Goal: Task Accomplishment & Management: Manage account settings

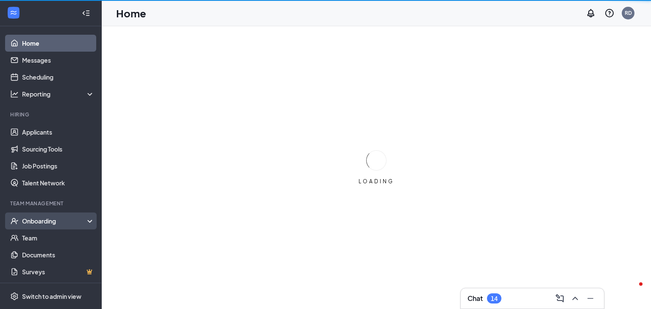
click at [49, 225] on div "Onboarding" at bounding box center [54, 221] width 65 height 8
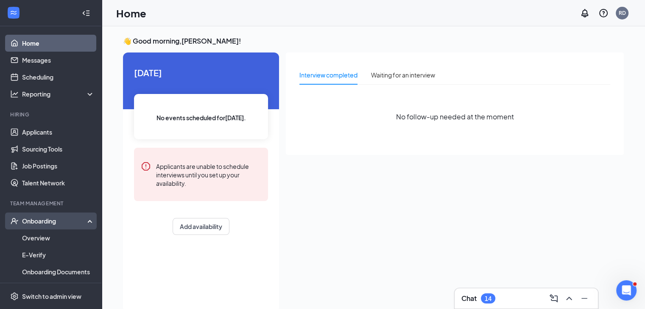
click at [47, 222] on div "Onboarding" at bounding box center [54, 221] width 65 height 8
click at [37, 234] on link "Overview" at bounding box center [58, 238] width 72 height 17
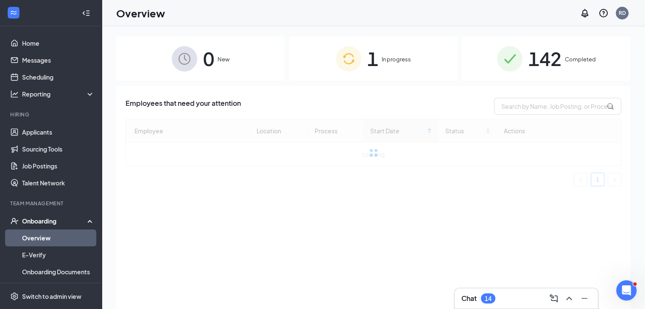
click at [388, 59] on span "In progress" at bounding box center [396, 59] width 29 height 8
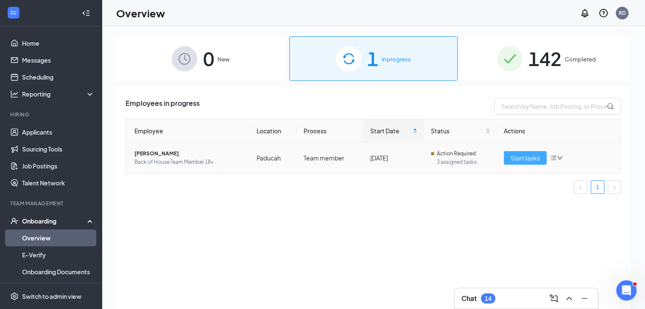
click at [524, 156] on span "Start tasks" at bounding box center [524, 157] width 29 height 9
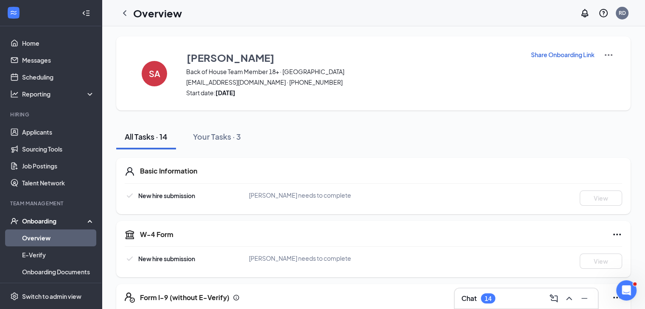
click at [610, 53] on img at bounding box center [608, 55] width 10 height 10
click at [577, 58] on p "Share Onboarding Link" at bounding box center [563, 54] width 64 height 8
type textarea "Hi Samuel, This is a gentle reminder to complete your onboarding before your fi…"
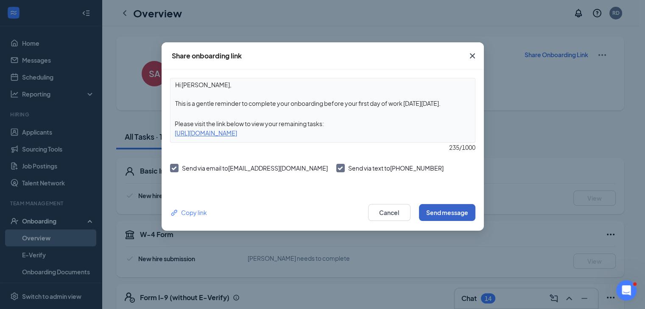
click at [455, 215] on button "Send message" at bounding box center [447, 212] width 56 height 17
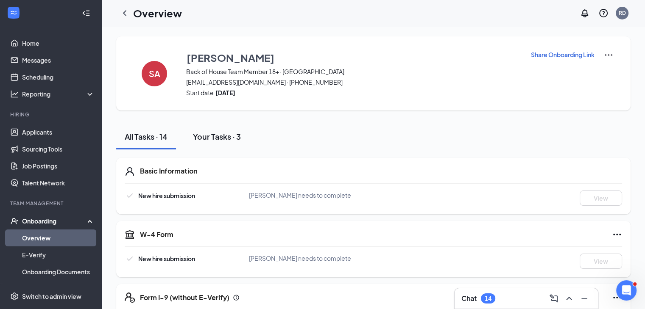
click at [225, 145] on button "Your Tasks · 3" at bounding box center [216, 136] width 65 height 25
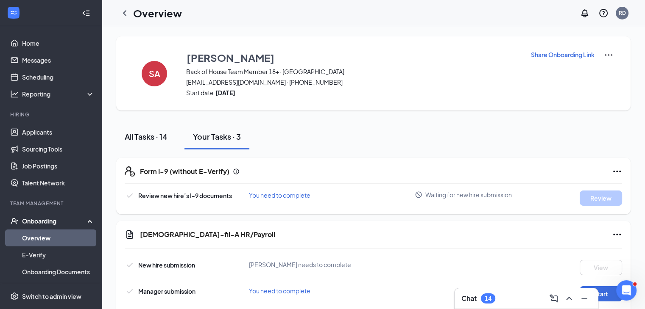
click at [151, 139] on div "All Tasks · 14" at bounding box center [146, 136] width 43 height 11
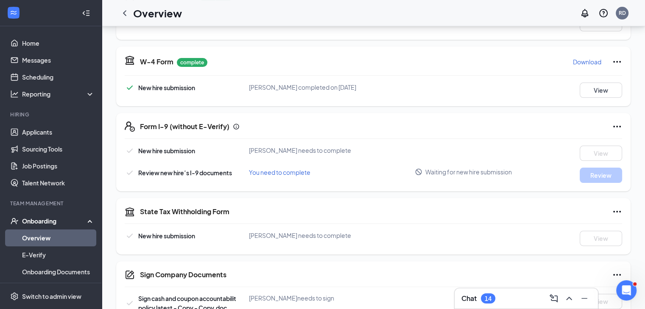
scroll to position [213, 0]
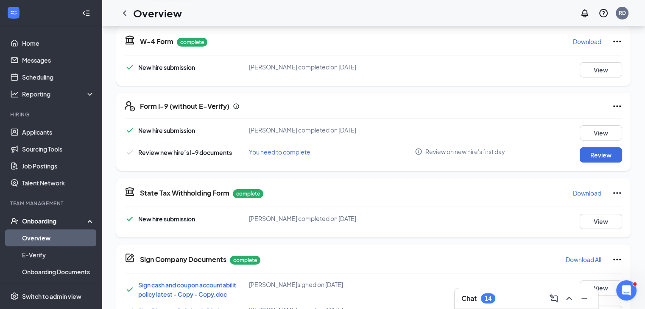
scroll to position [197, 0]
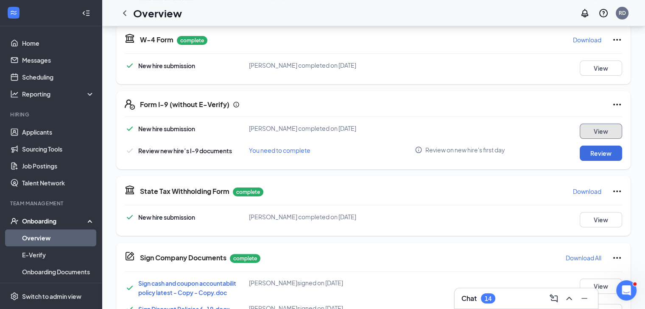
click at [599, 132] on button "View" at bounding box center [601, 131] width 42 height 15
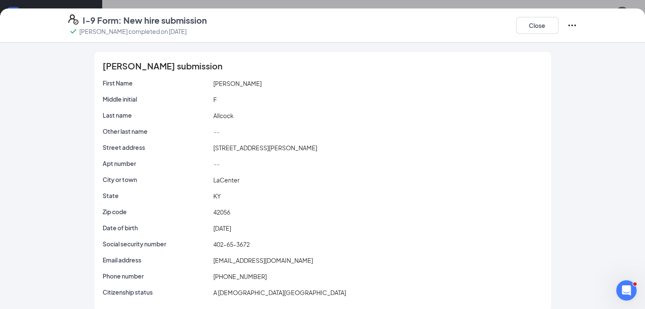
scroll to position [0, 0]
click at [558, 19] on button "Close" at bounding box center [537, 25] width 42 height 17
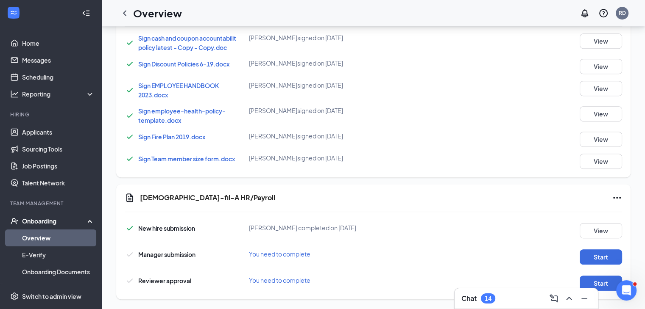
scroll to position [449, 0]
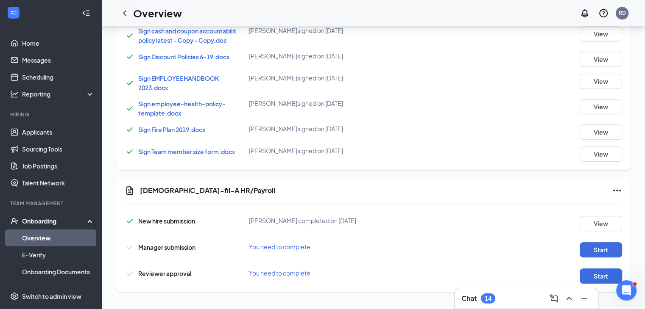
click at [68, 218] on div "Onboarding" at bounding box center [54, 221] width 65 height 8
click at [64, 226] on div "Onboarding" at bounding box center [51, 221] width 102 height 17
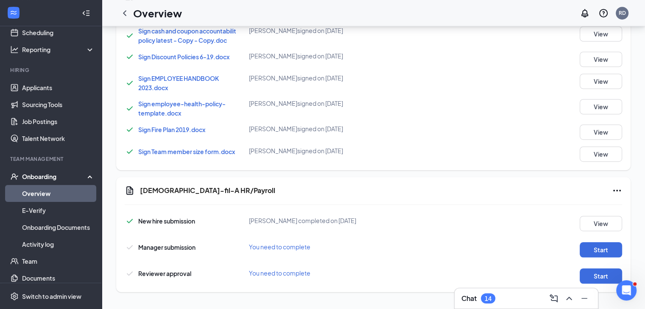
scroll to position [69, 0]
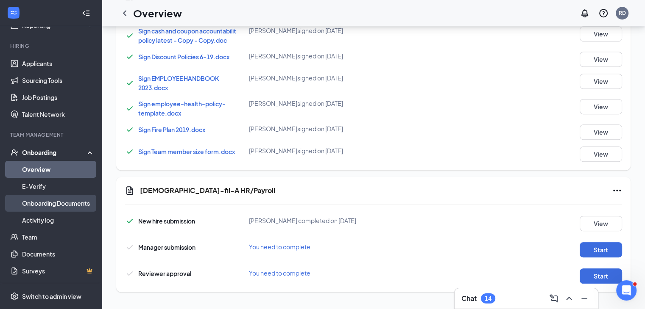
click at [77, 204] on link "Onboarding Documents" at bounding box center [58, 203] width 72 height 17
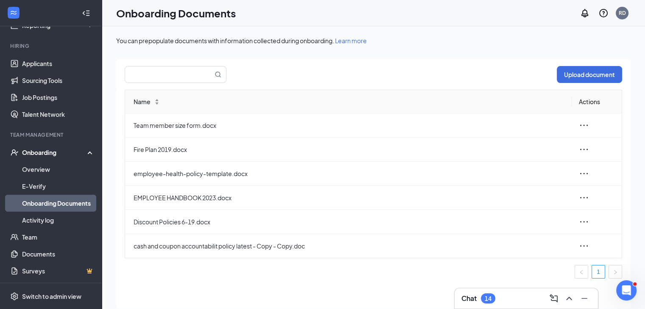
click at [63, 153] on div "Onboarding" at bounding box center [54, 152] width 65 height 8
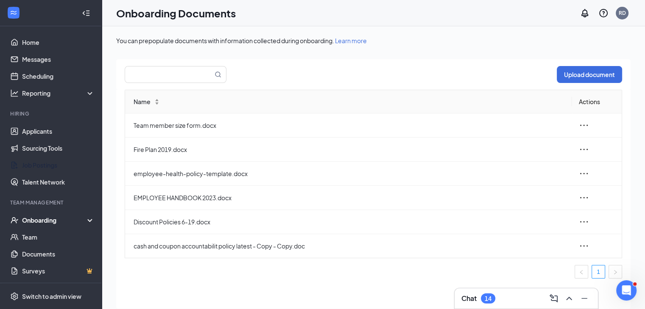
scroll to position [1, 0]
click at [36, 133] on link "Applicants" at bounding box center [58, 131] width 72 height 17
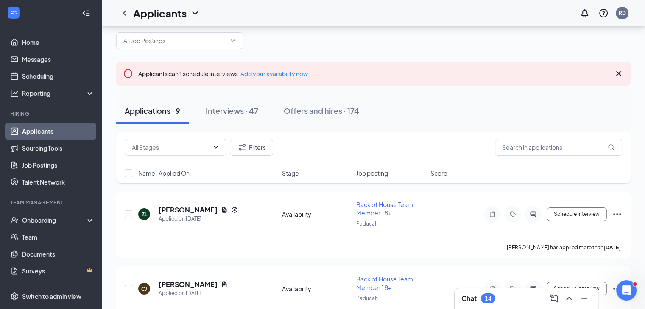
scroll to position [10, 0]
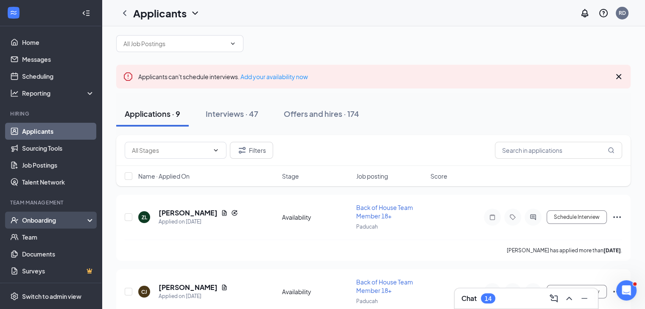
click at [32, 219] on div "Onboarding" at bounding box center [54, 220] width 65 height 8
click at [36, 241] on link "Overview" at bounding box center [58, 237] width 72 height 17
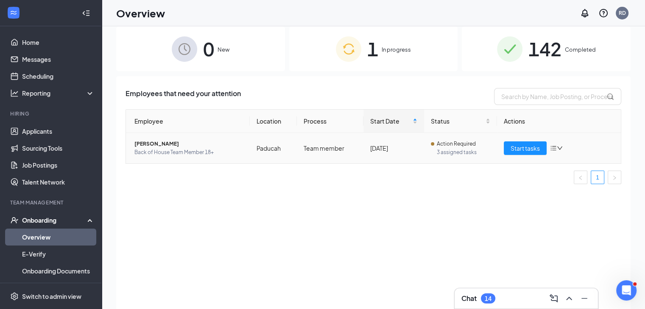
click at [153, 145] on span "Samuel F Allcock" at bounding box center [188, 144] width 109 height 8
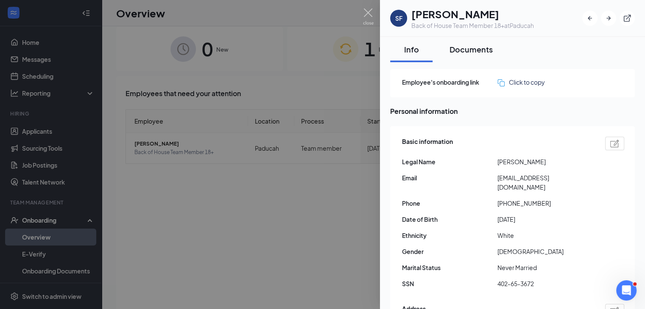
click at [467, 52] on div "Documents" at bounding box center [470, 49] width 43 height 11
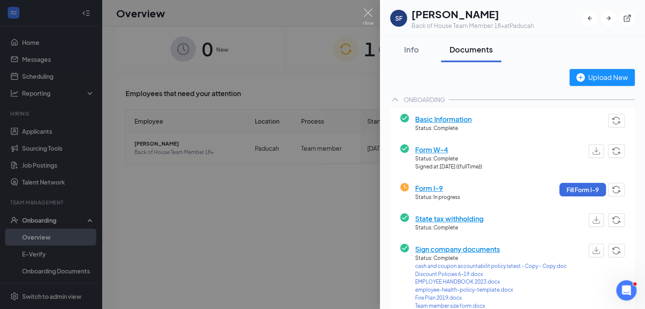
click at [470, 245] on span "Sign company documents" at bounding box center [490, 249] width 151 height 11
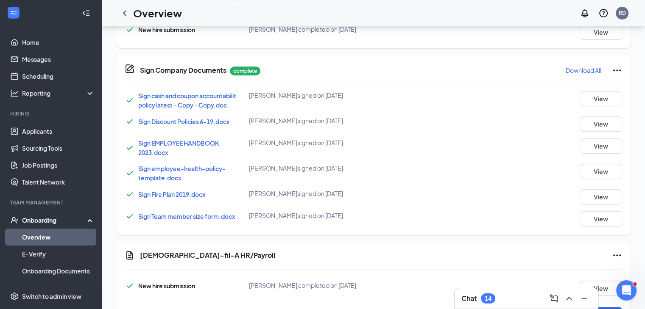
scroll to position [384, 0]
click at [622, 69] on div "Sign Company Documents complete Download All Sign cash and coupon accountabilit…" at bounding box center [373, 146] width 514 height 180
click at [617, 70] on icon "Ellipses" at bounding box center [617, 71] width 8 height 2
click at [454, 78] on div "Sign Company Documents complete Download All Sign cash and coupon accountabilit…" at bounding box center [373, 146] width 514 height 180
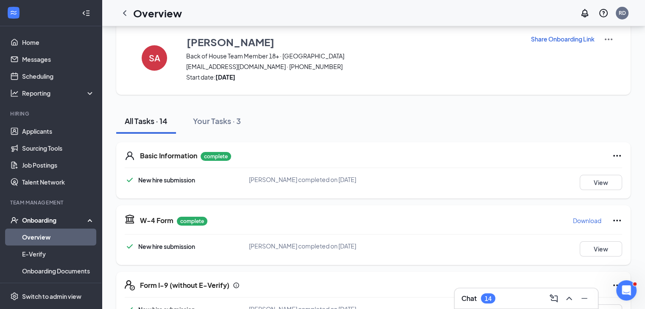
scroll to position [15, 0]
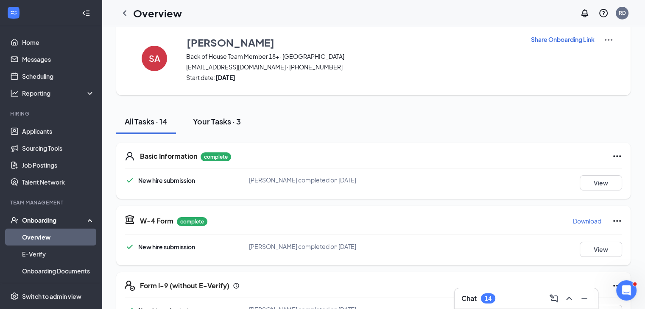
click at [217, 114] on button "Your Tasks · 3" at bounding box center [216, 121] width 65 height 25
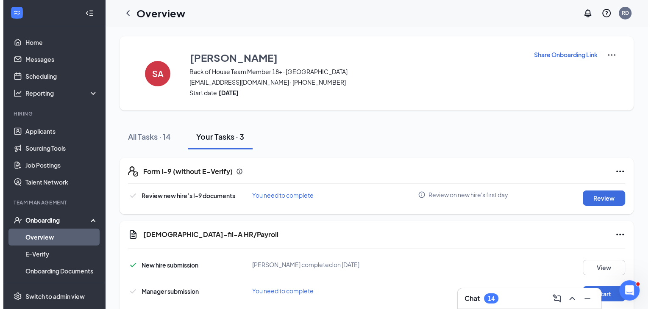
scroll to position [69, 0]
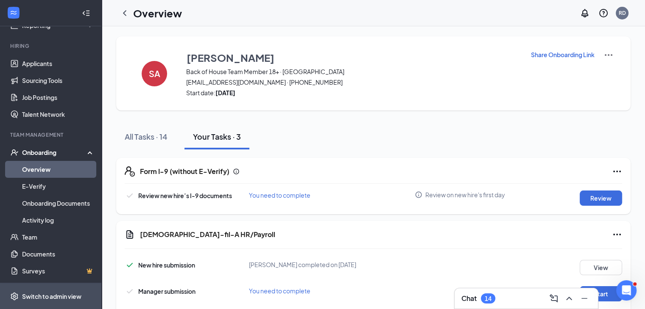
click at [56, 295] on div "Switch to admin view" at bounding box center [51, 297] width 59 height 8
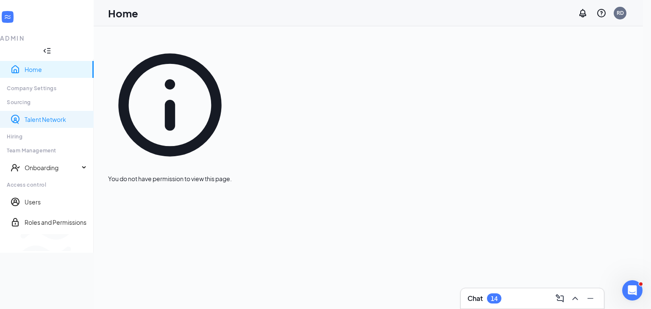
click at [45, 115] on link "Talent Network" at bounding box center [56, 119] width 62 height 8
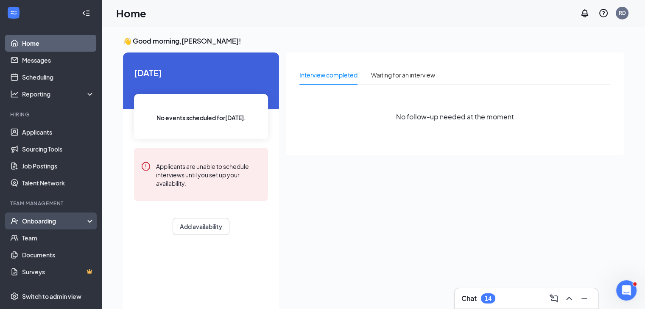
click at [47, 224] on div "Onboarding" at bounding box center [54, 221] width 65 height 8
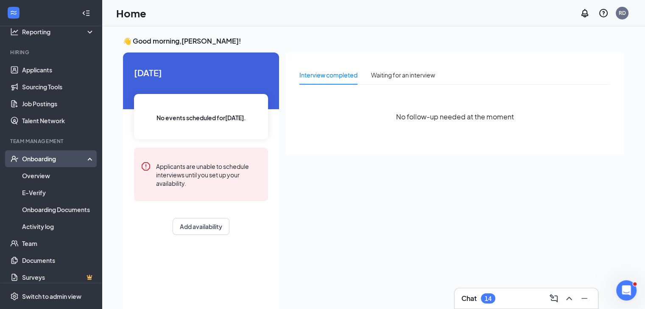
scroll to position [64, 0]
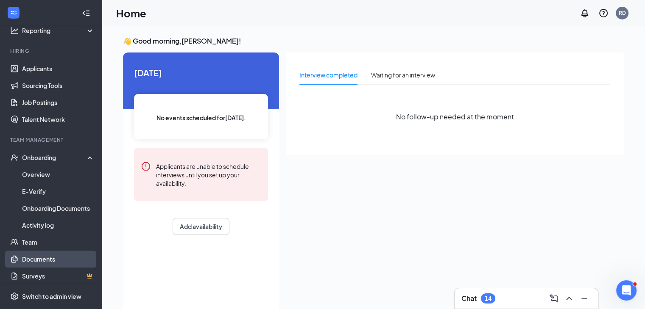
click at [33, 256] on link "Documents" at bounding box center [58, 259] width 72 height 17
